Goal: Find specific page/section: Find specific page/section

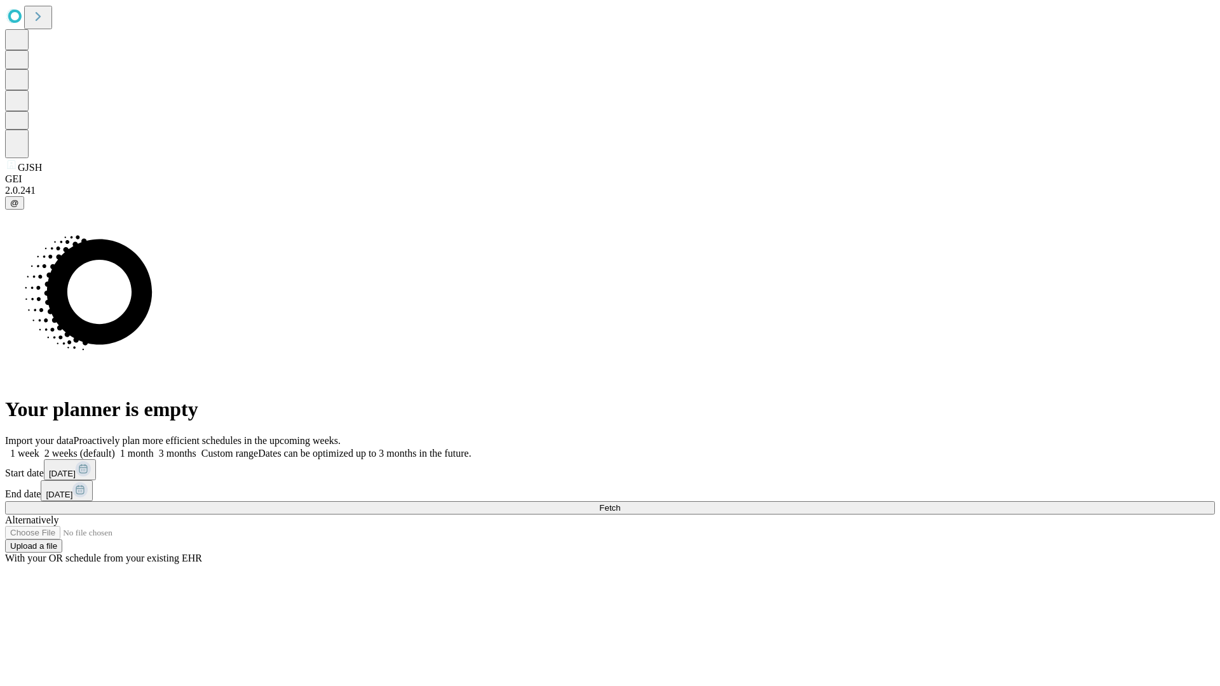
click at [620, 503] on span "Fetch" at bounding box center [609, 508] width 21 height 10
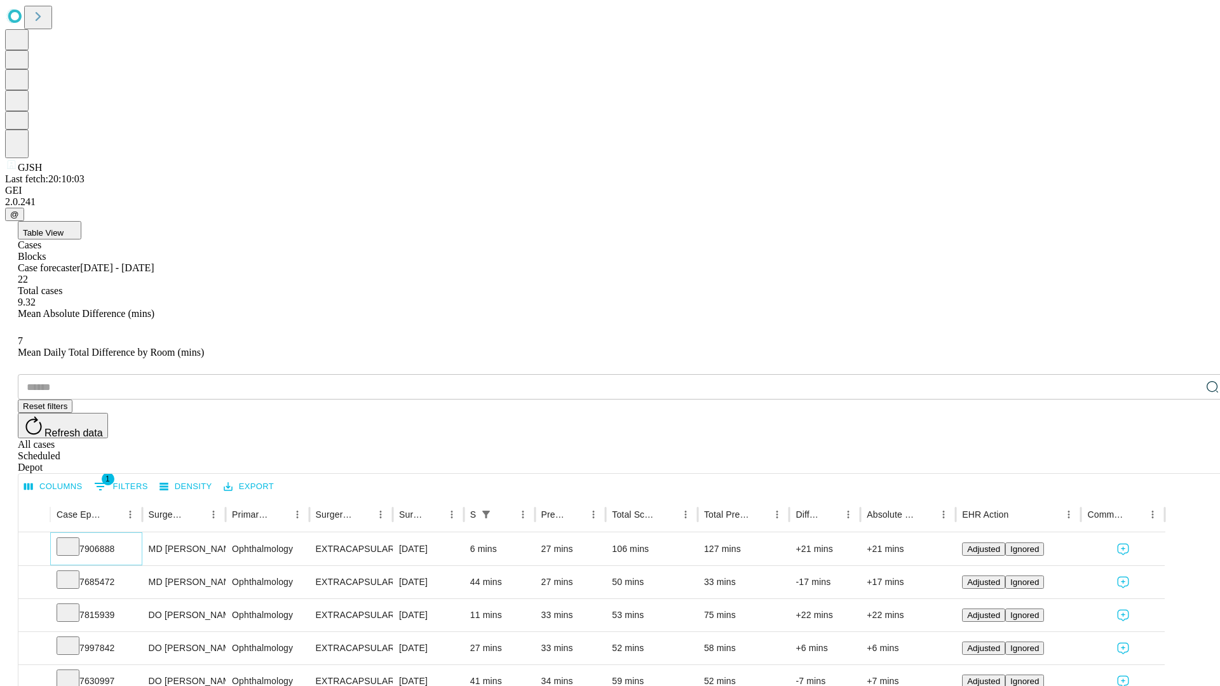
click at [74, 539] on icon at bounding box center [68, 545] width 13 height 13
